Goal: Information Seeking & Learning: Learn about a topic

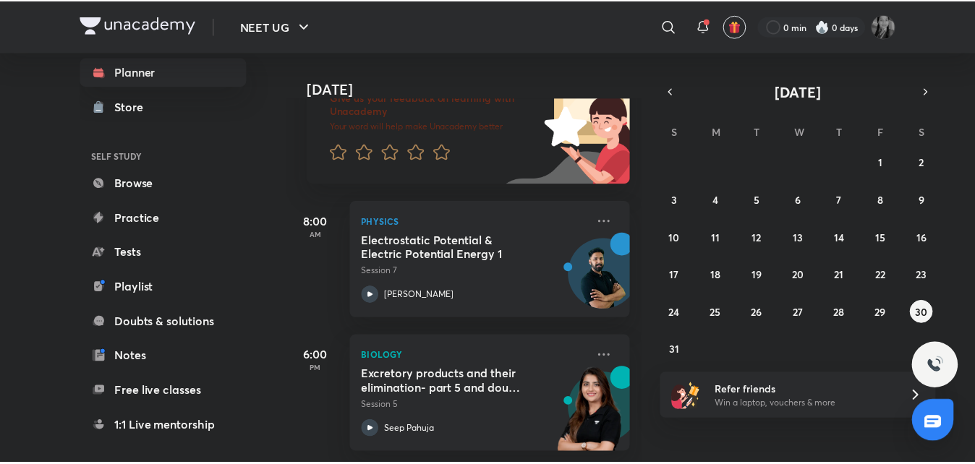
scroll to position [35, 0]
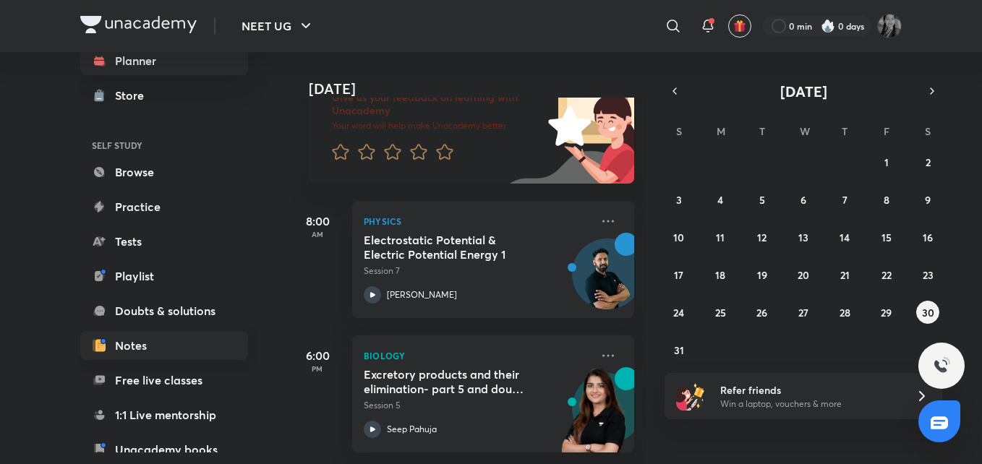
click at [161, 336] on link "Notes" at bounding box center [164, 345] width 168 height 29
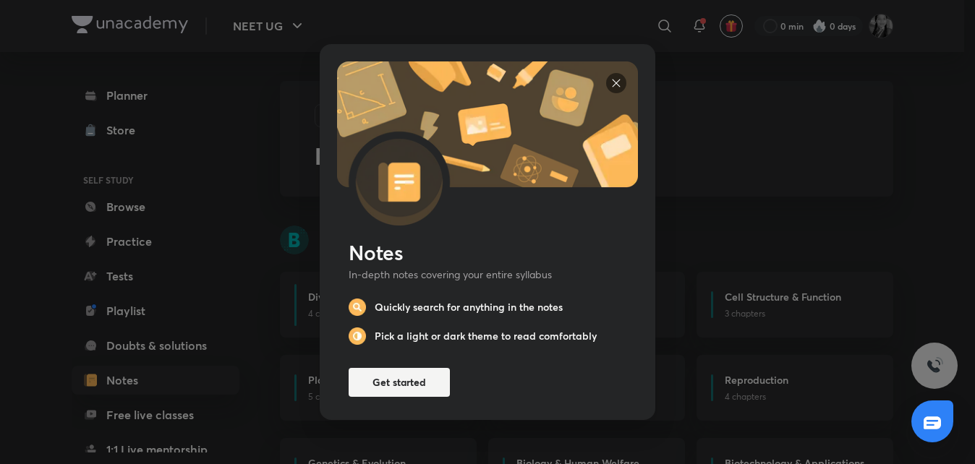
click at [614, 73] on img at bounding box center [616, 83] width 20 height 20
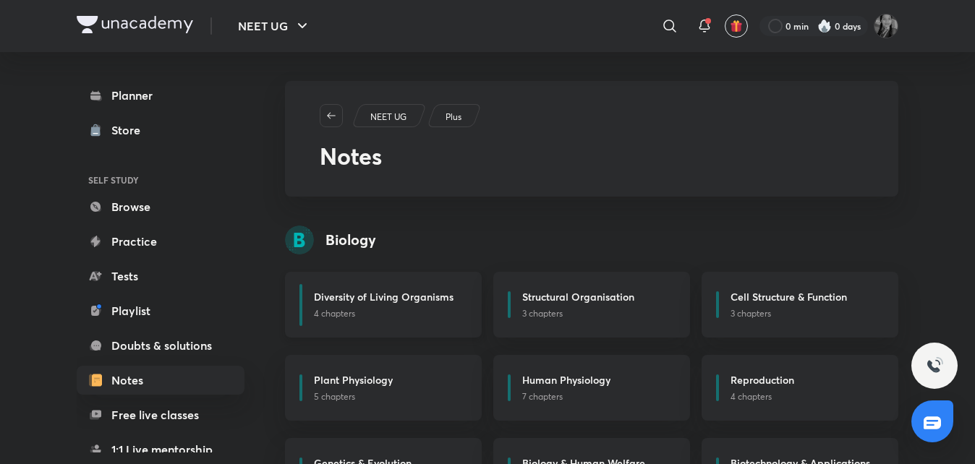
click at [411, 298] on h6 "Diversity of Living Organisms" at bounding box center [384, 296] width 140 height 15
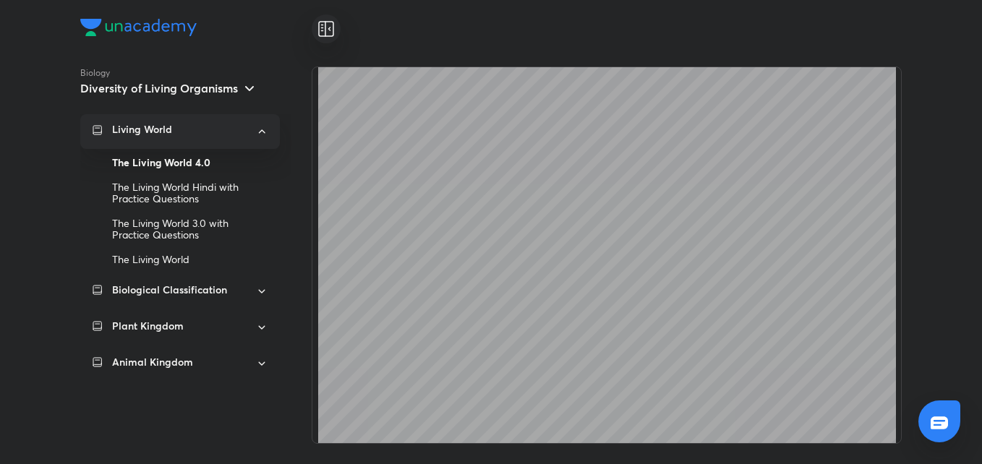
scroll to position [830, 0]
